Goal: Task Accomplishment & Management: Manage account settings

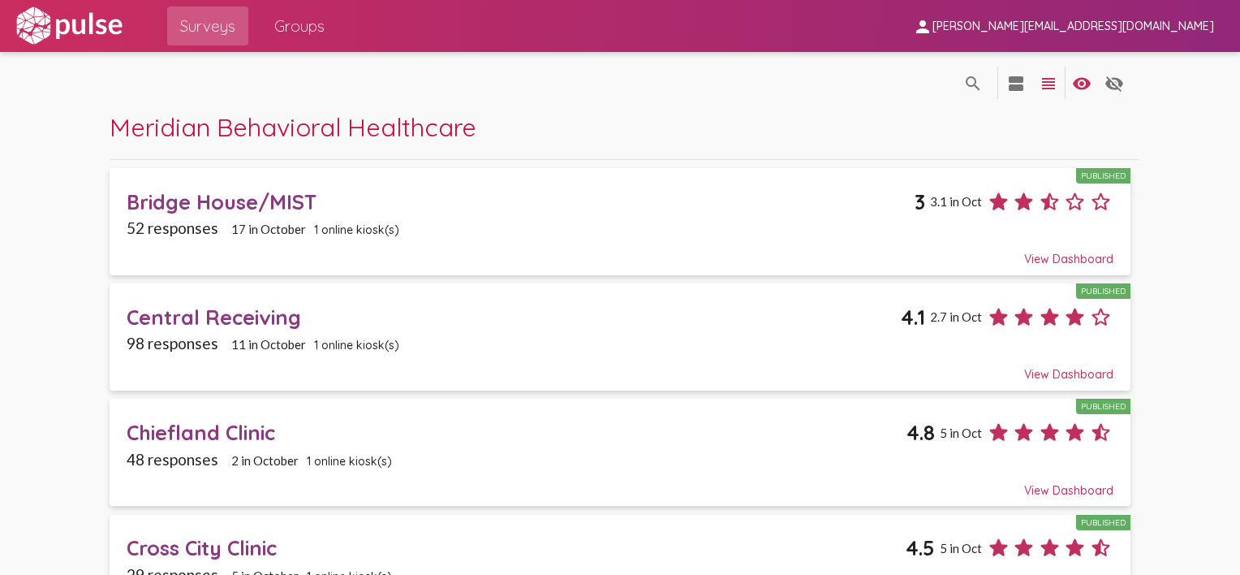
click at [1120, 28] on span "[PERSON_NAME][EMAIL_ADDRESS][DOMAIN_NAME]" at bounding box center [1073, 26] width 282 height 15
click at [1052, 71] on button "Sign Out" at bounding box center [1067, 67] width 91 height 39
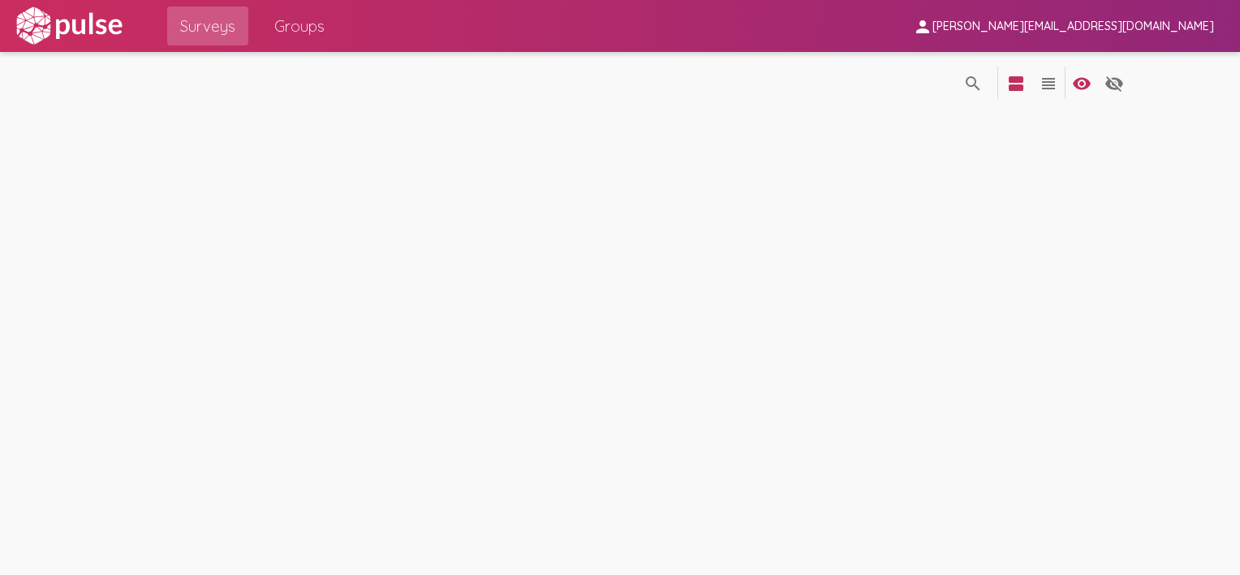
click at [19, 34] on img at bounding box center [69, 26] width 112 height 41
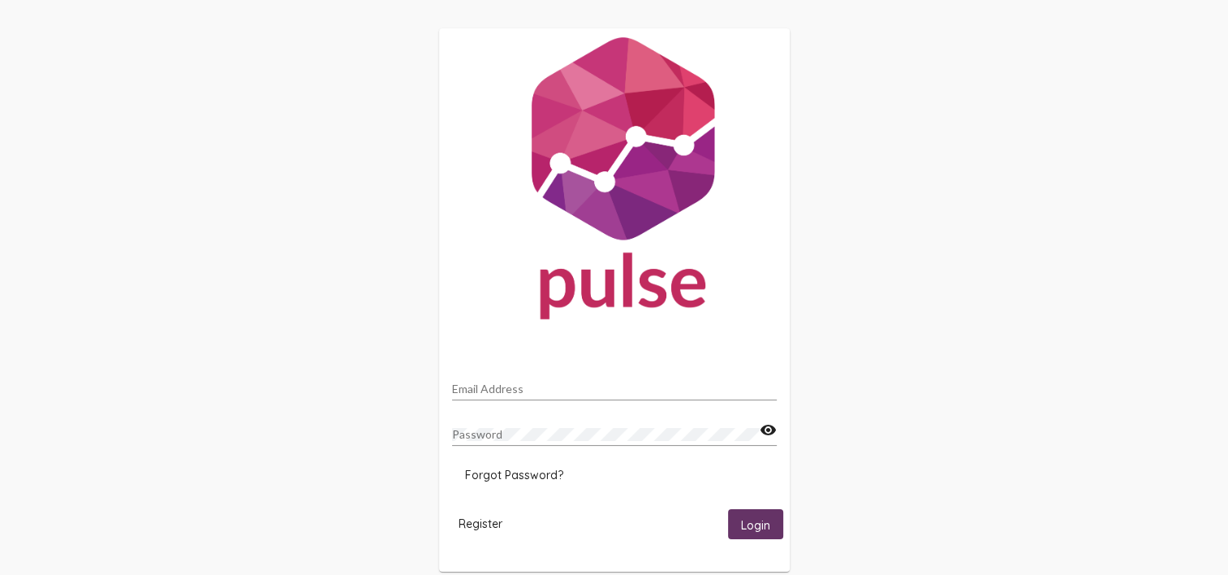
type input "[PERSON_NAME][EMAIL_ADDRESS][DOMAIN_NAME]"
click at [761, 526] on span "Login" at bounding box center [755, 524] width 29 height 15
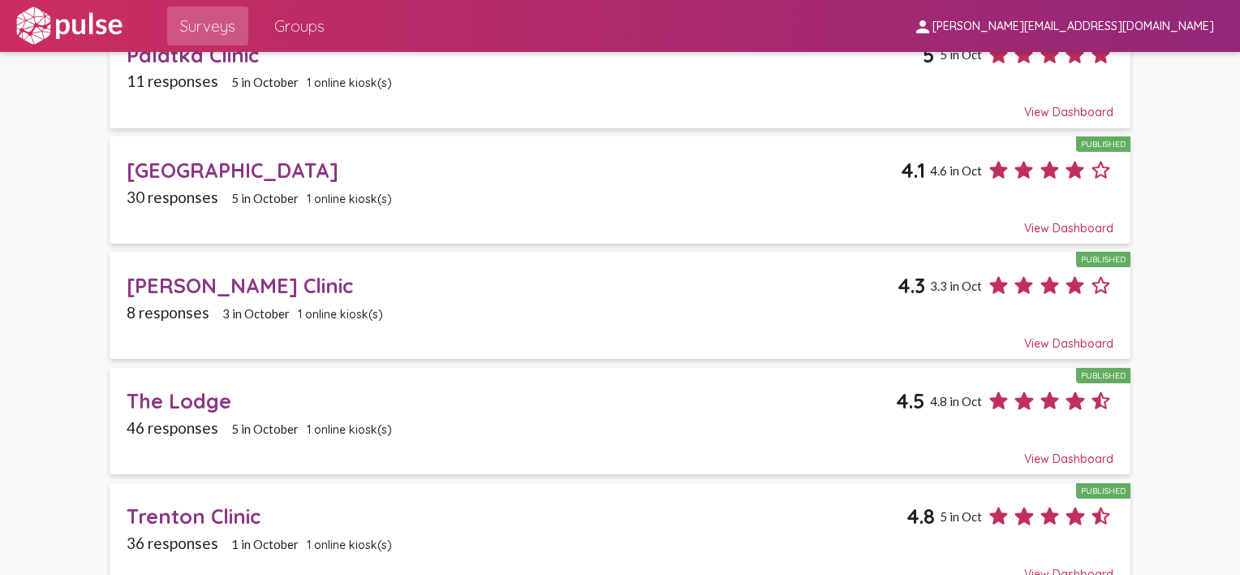
scroll to position [1879, 0]
